Goal: Check status: Check status

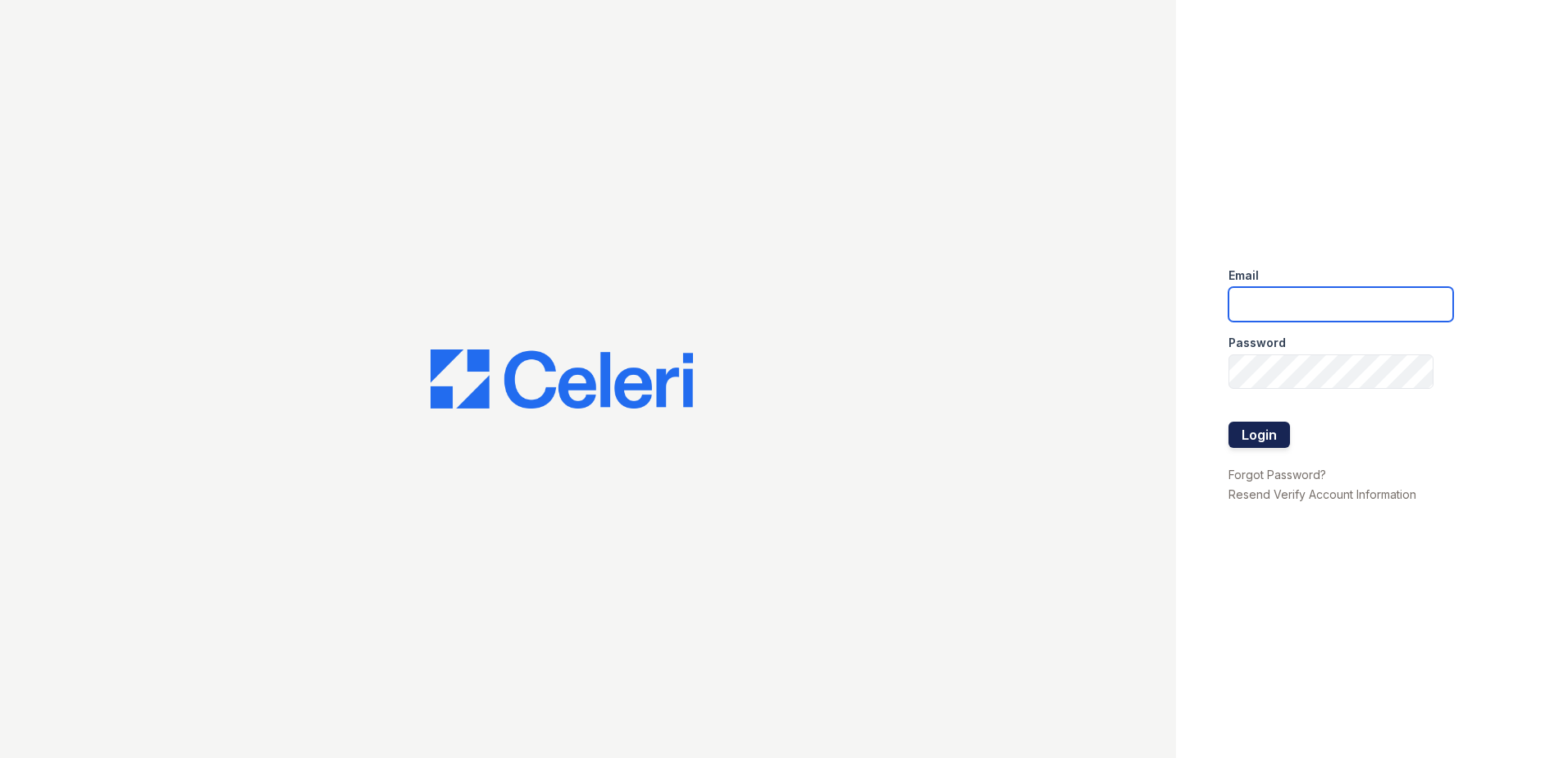
type input "[EMAIL_ADDRESS][DOMAIN_NAME]"
click at [1280, 429] on button "Login" at bounding box center [1259, 434] width 62 height 26
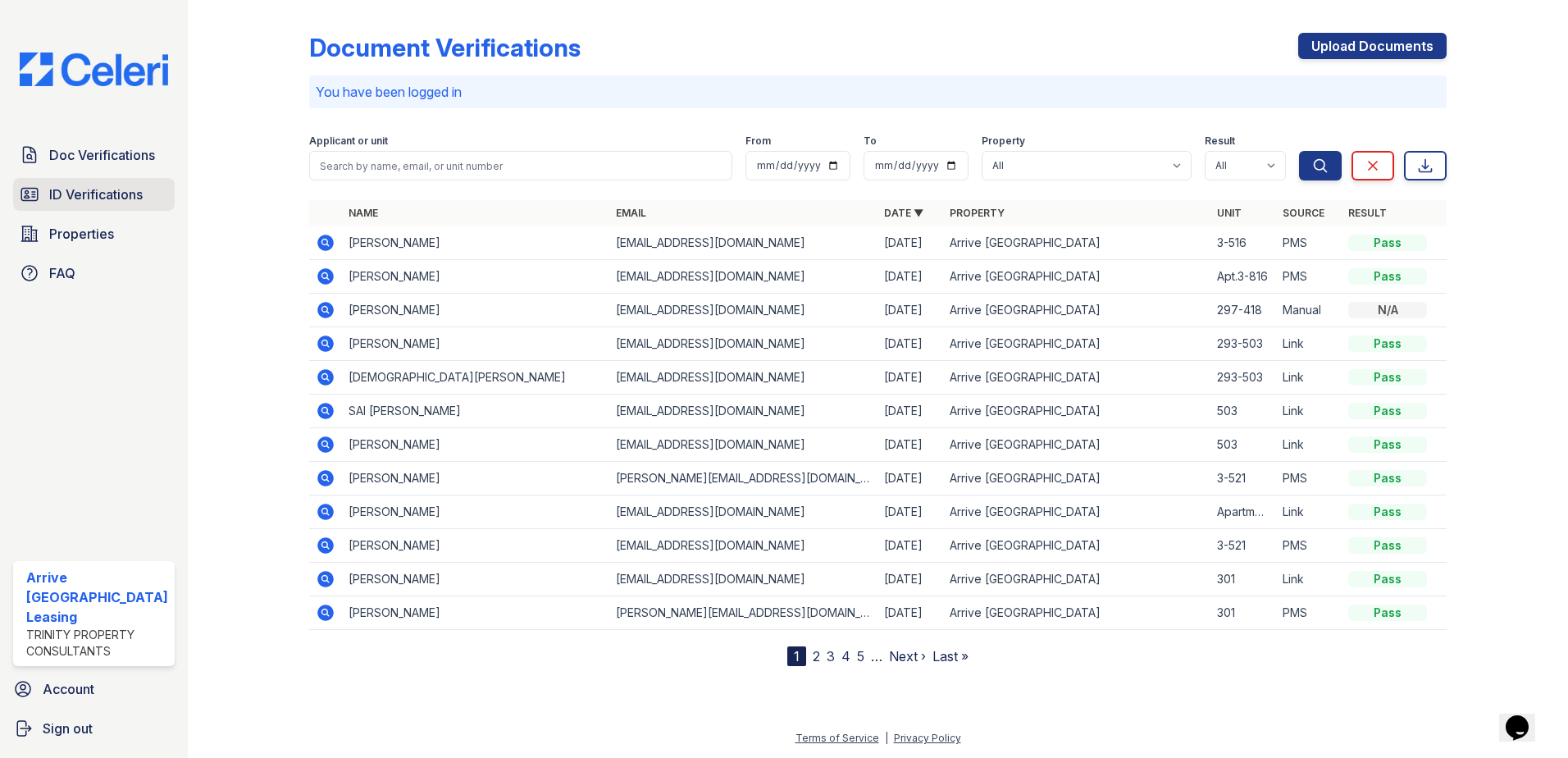
click at [79, 198] on span "ID Verifications" at bounding box center [96, 195] width 94 height 20
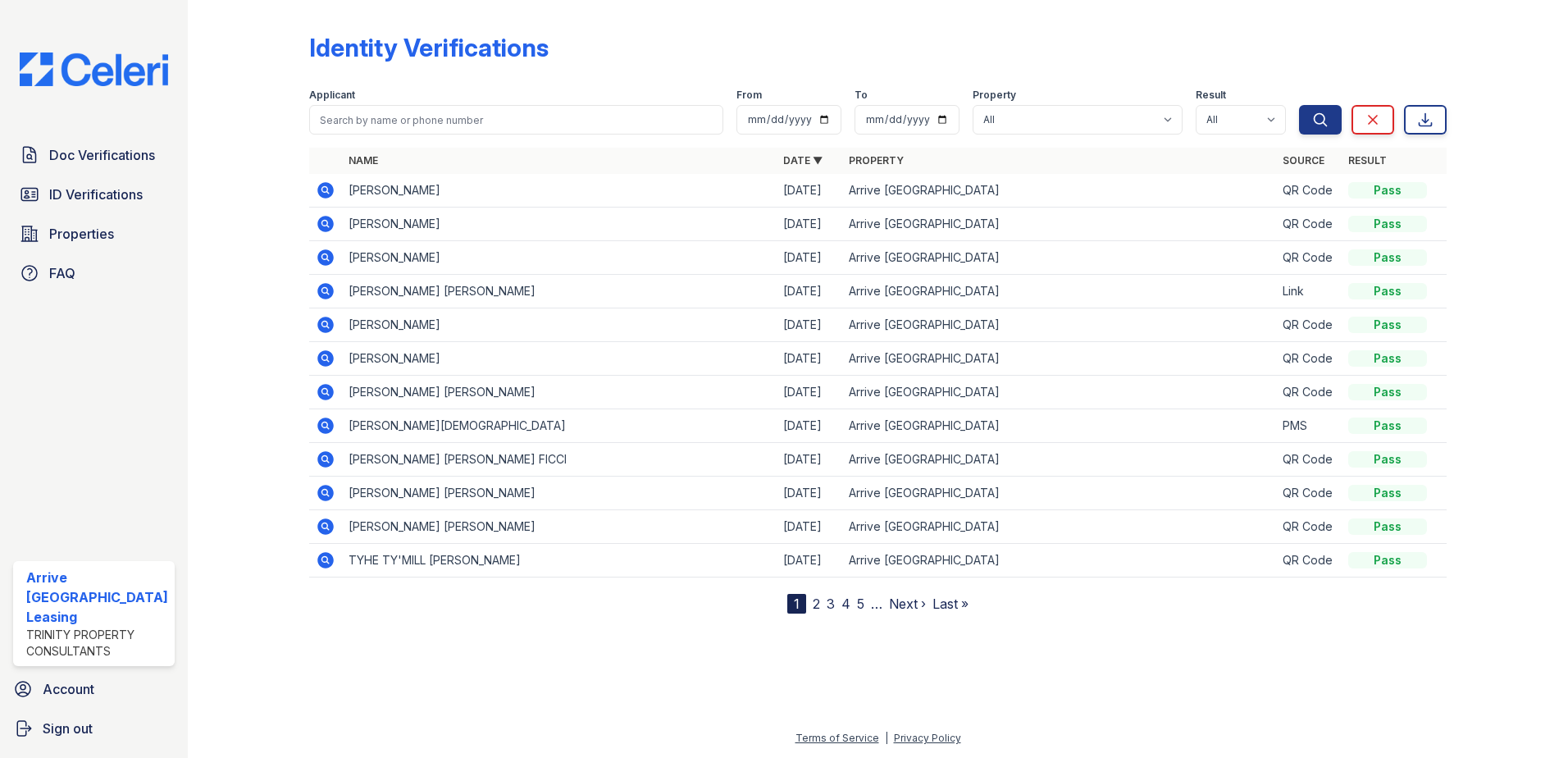
click at [327, 289] on icon at bounding box center [325, 291] width 16 height 16
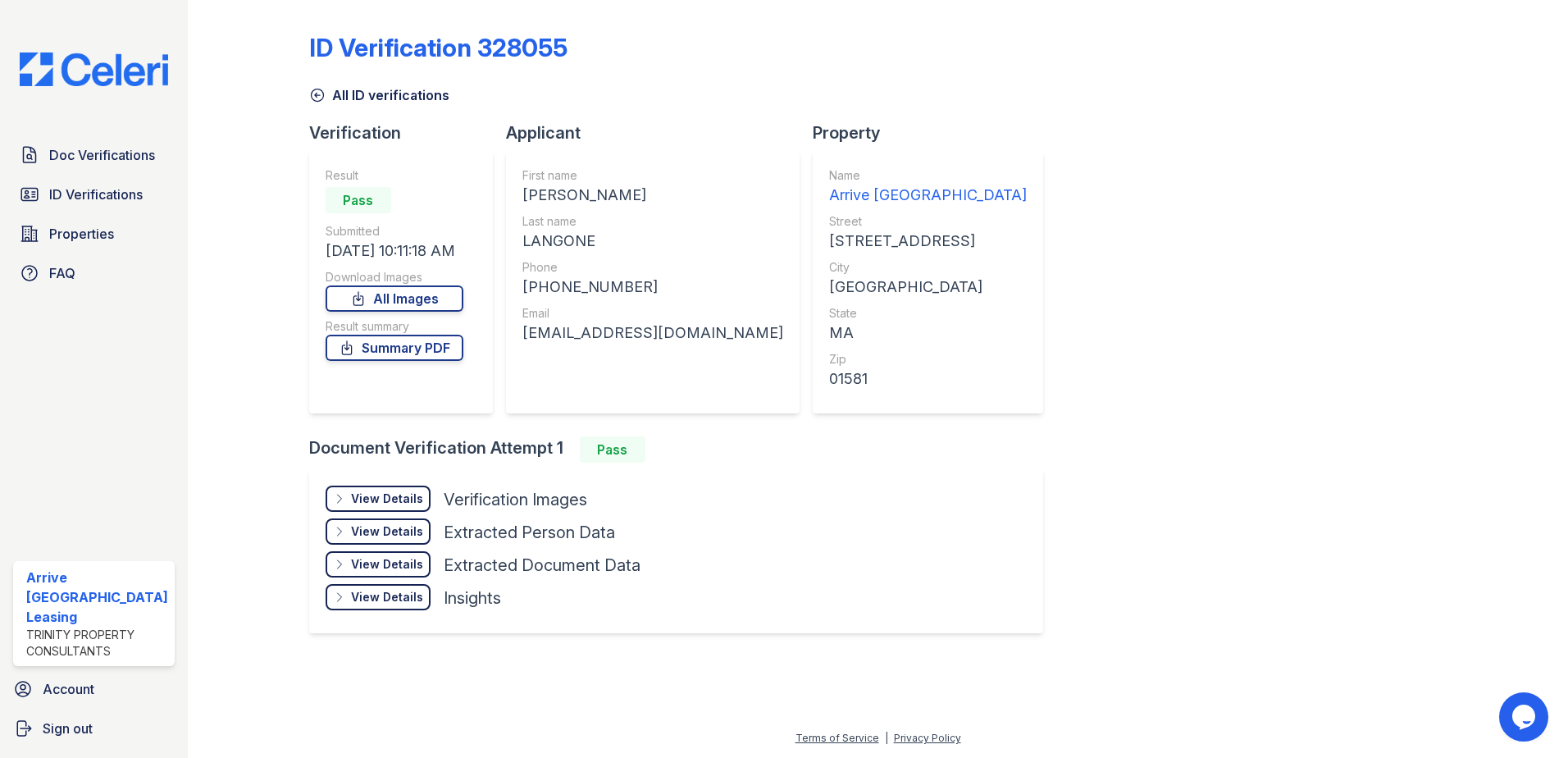
click at [376, 506] on div "View Details" at bounding box center [387, 498] width 72 height 16
